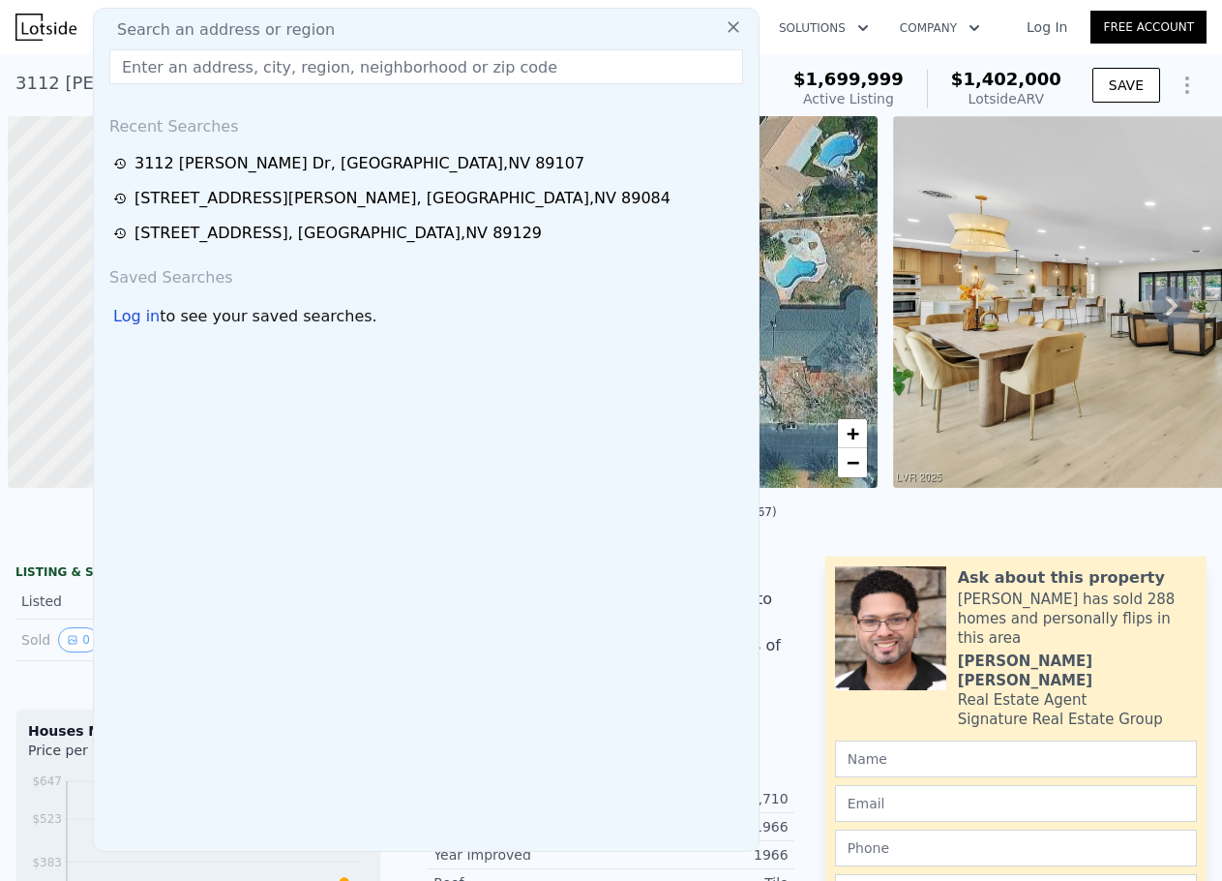
scroll to position [0, 8]
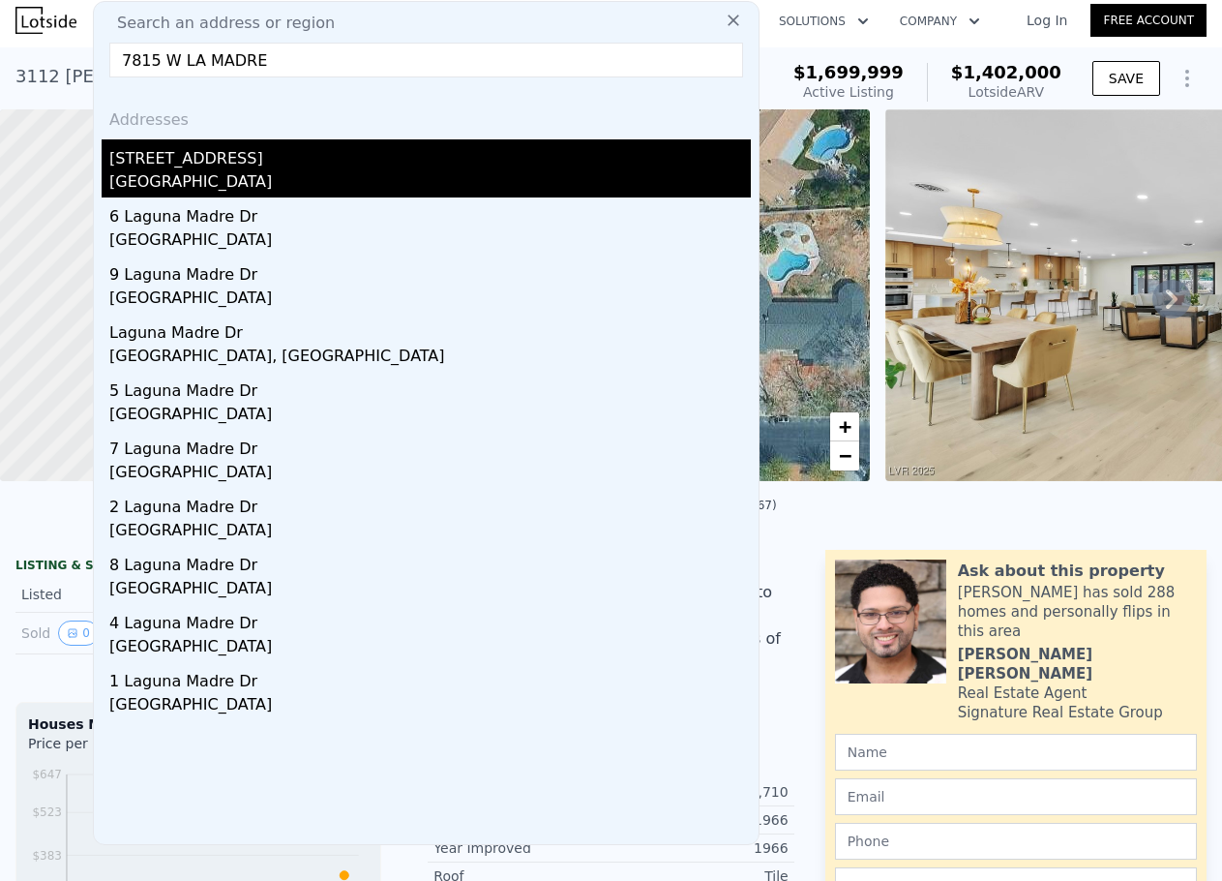
type input "7815 W LA MADRE"
click at [196, 163] on div "[STREET_ADDRESS]" at bounding box center [430, 154] width 642 height 31
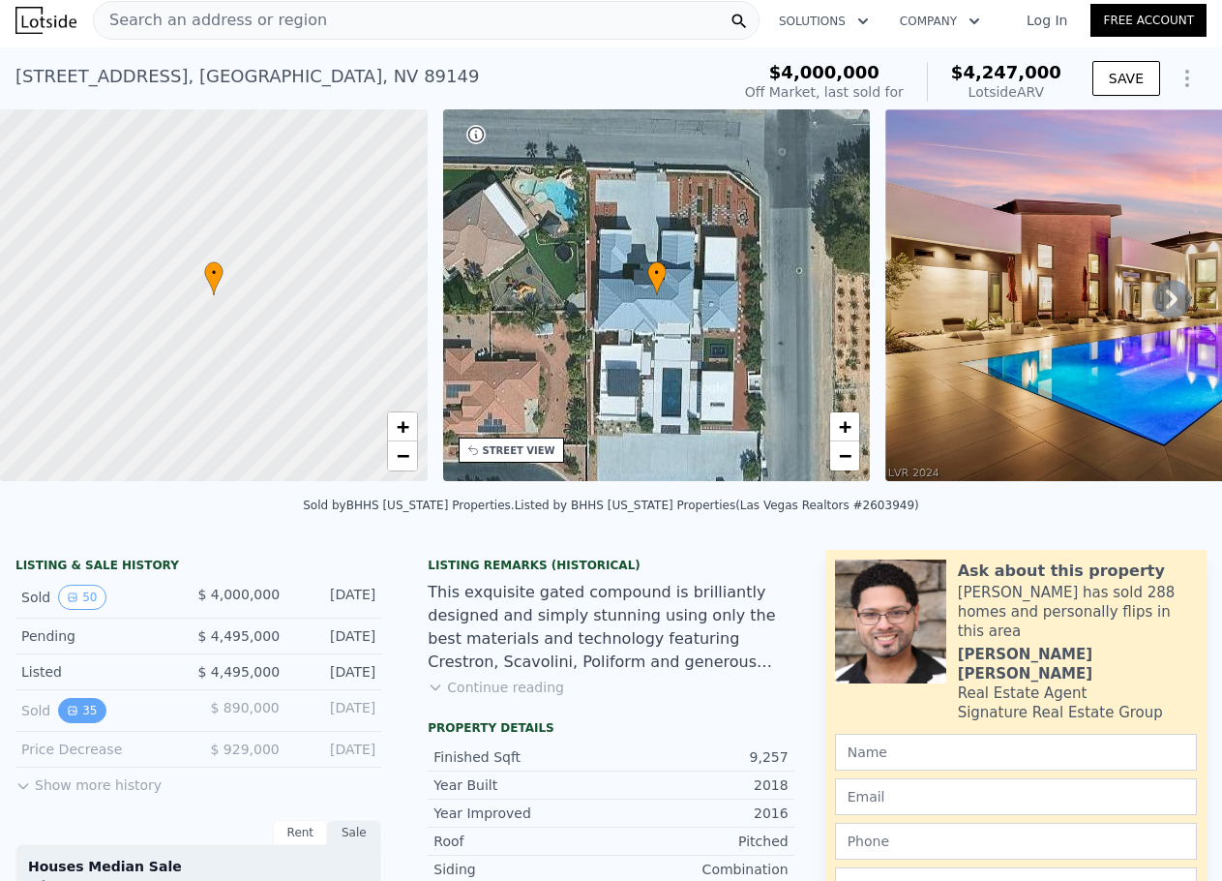
click at [92, 715] on button "35" at bounding box center [81, 710] width 47 height 25
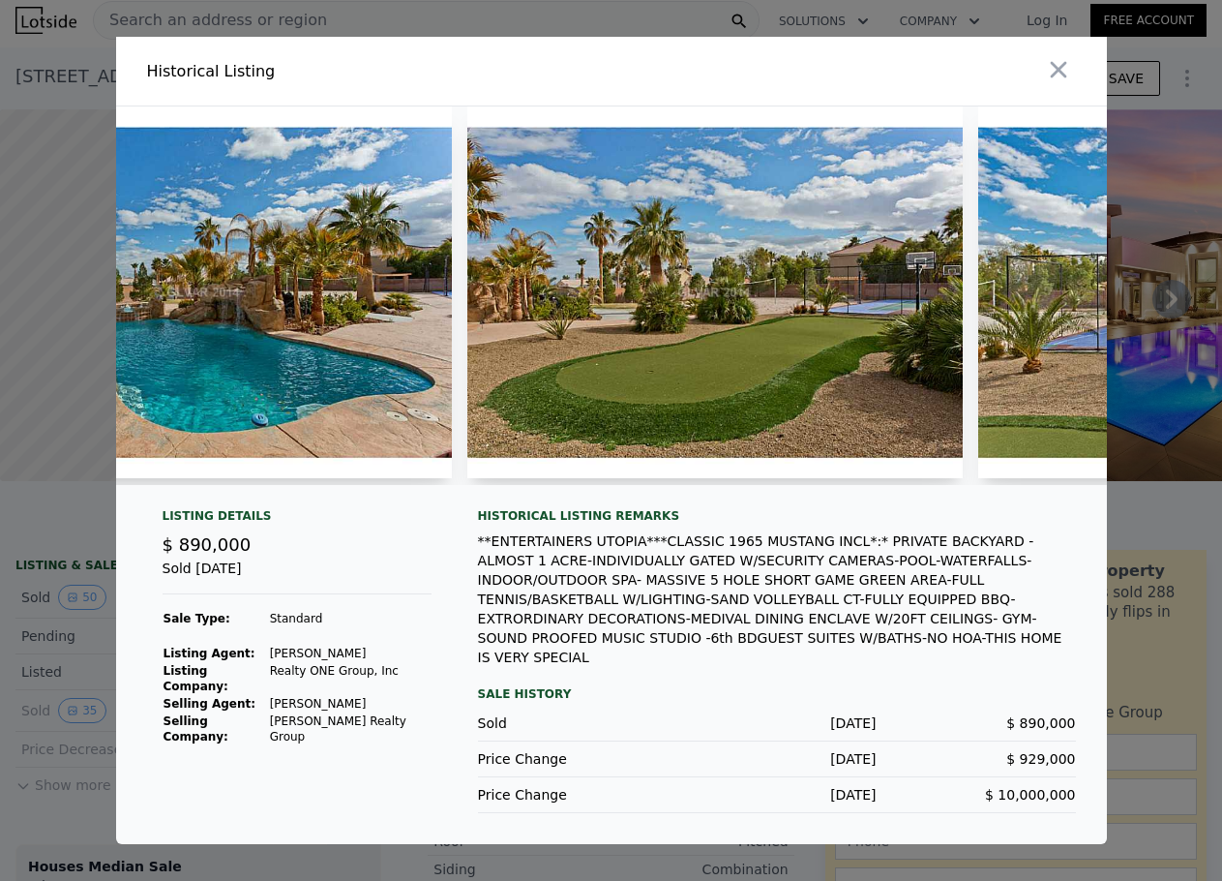
scroll to position [0, 13662]
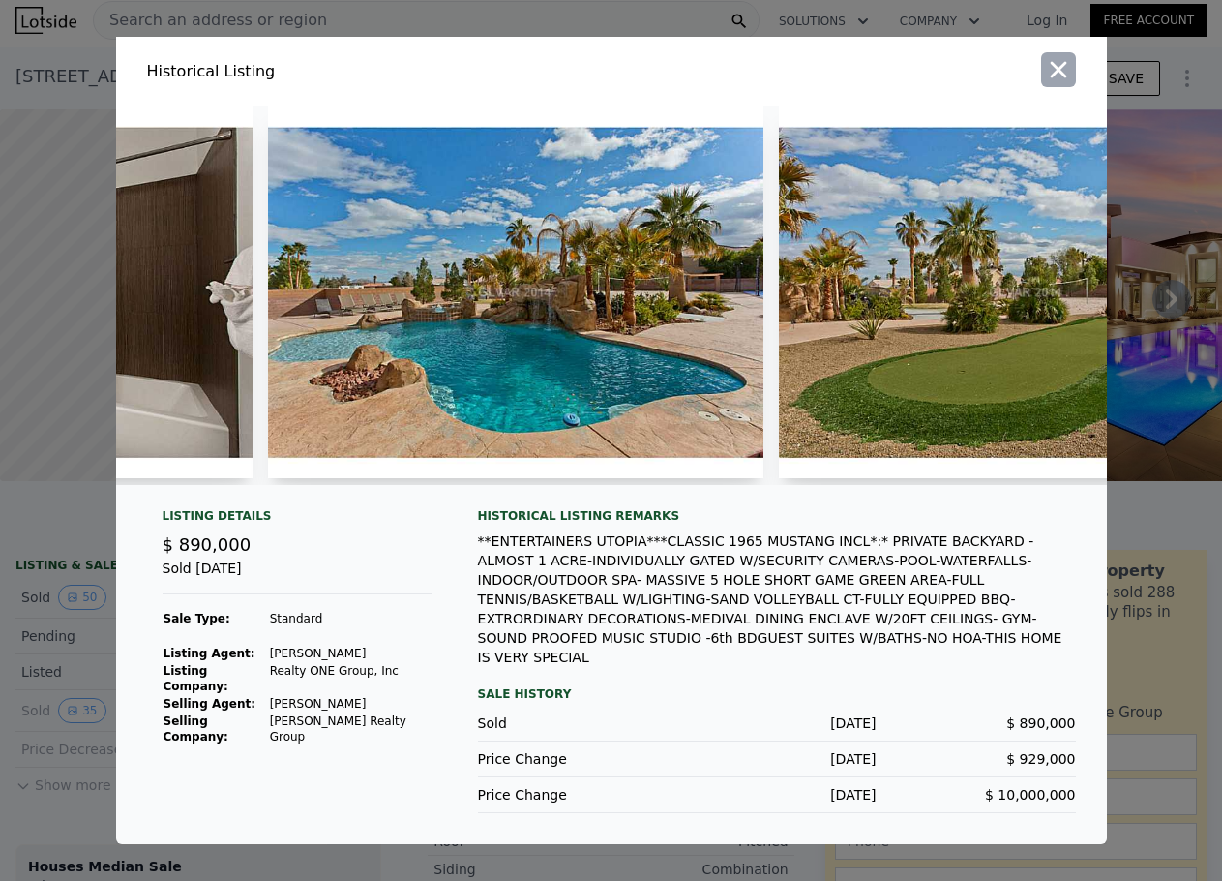
click at [1050, 73] on icon "button" at bounding box center [1058, 69] width 27 height 27
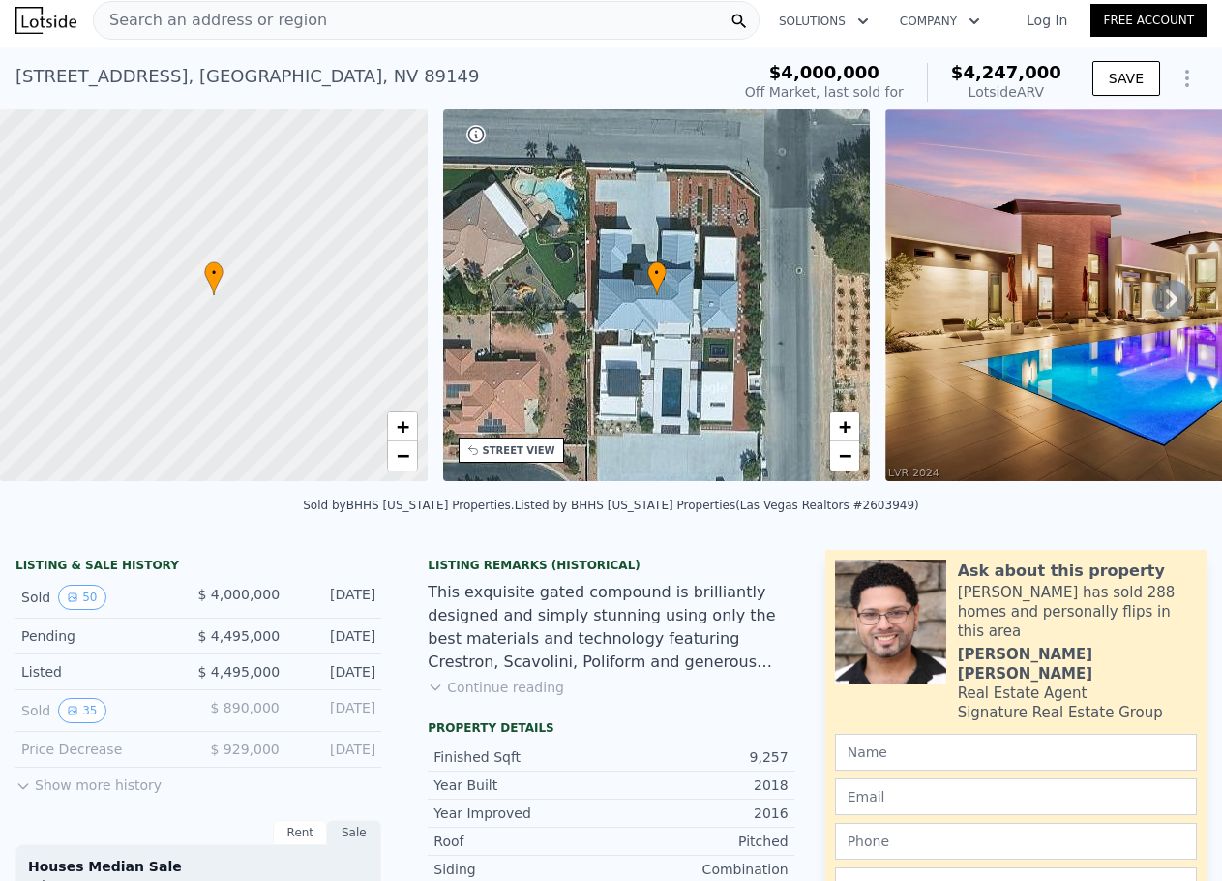
click at [377, 30] on div "Search an address or region" at bounding box center [426, 20] width 667 height 39
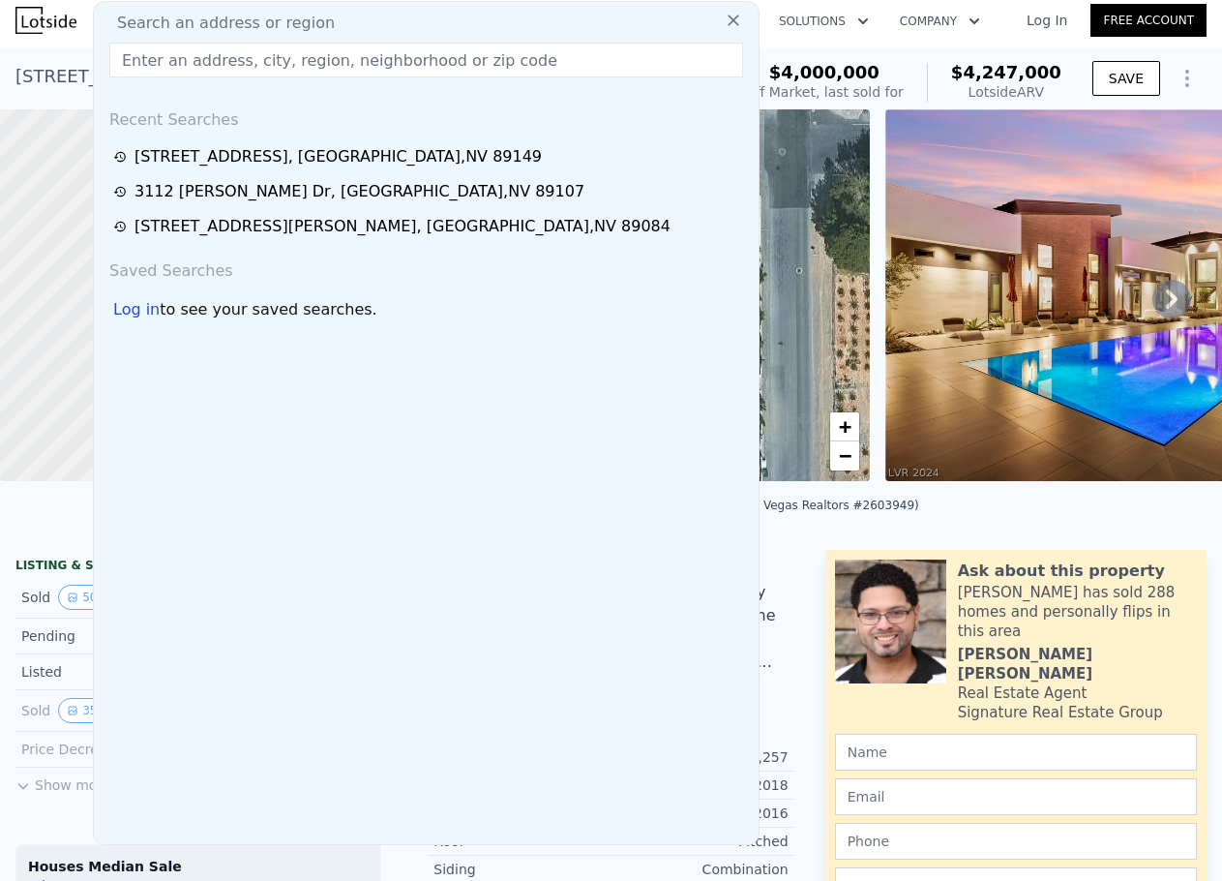
drag, startPoint x: 377, startPoint y: 30, endPoint x: 332, endPoint y: 68, distance: 58.4
click at [332, 68] on input "text" at bounding box center [426, 60] width 634 height 35
paste input "2280 [GEOGRAPHIC_DATA]"
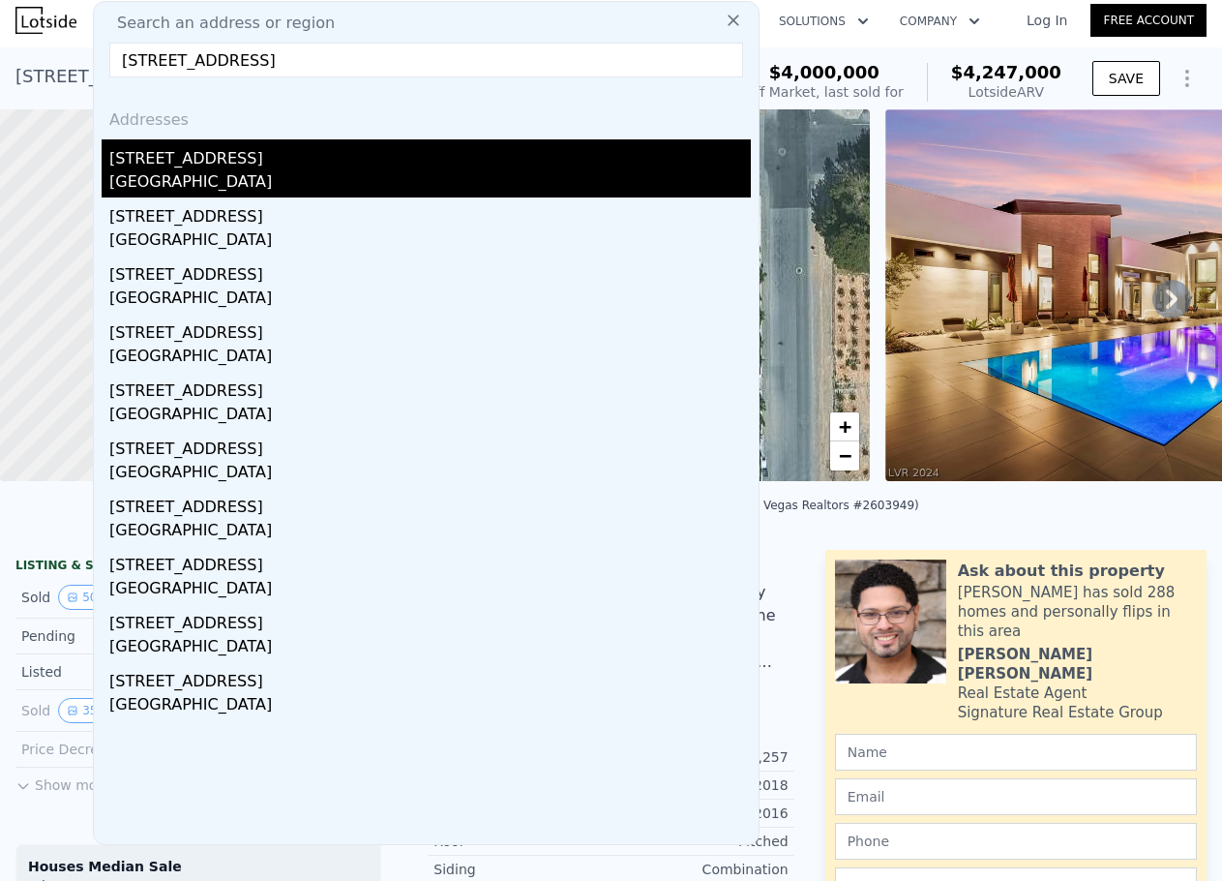
type input "[STREET_ADDRESS]"
click at [324, 161] on div "[STREET_ADDRESS]" at bounding box center [430, 154] width 642 height 31
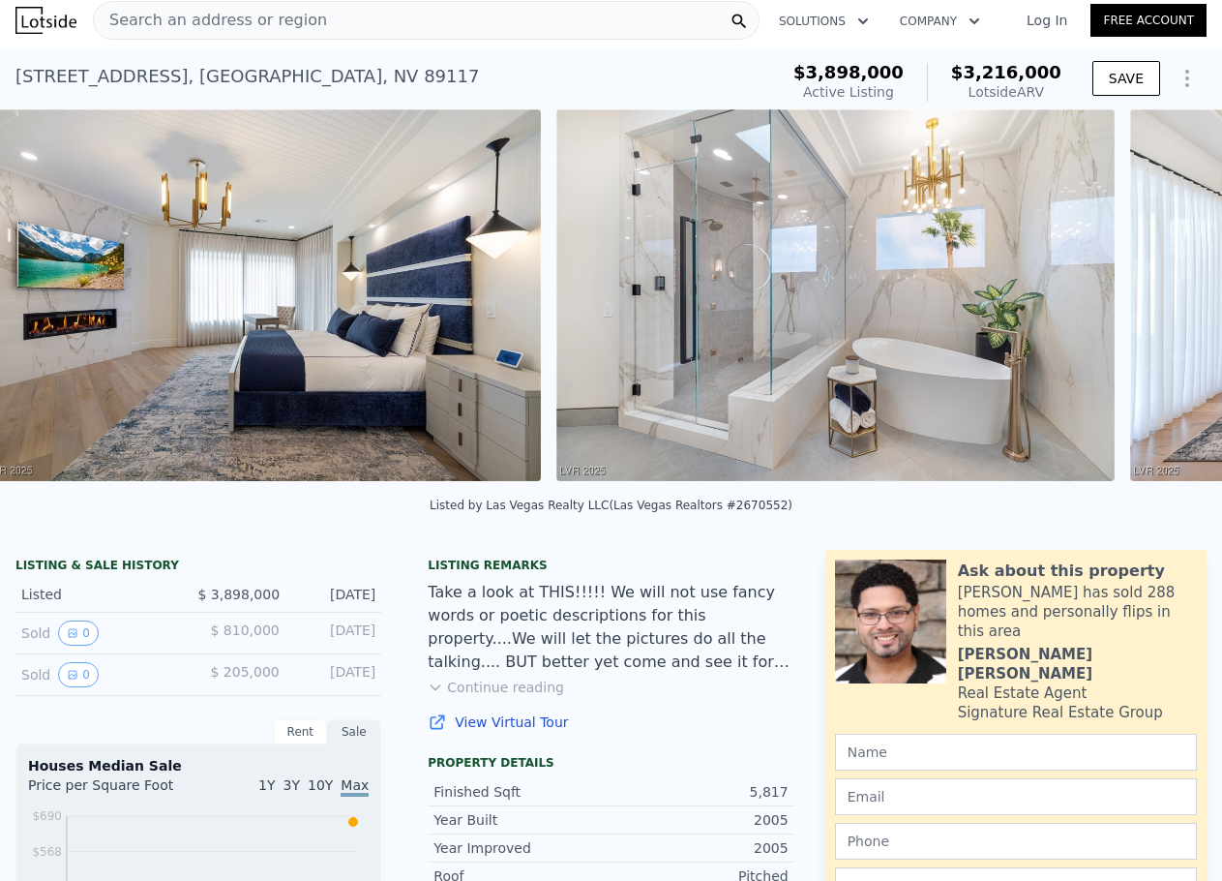
scroll to position [0, 4729]
